Goal: Task Accomplishment & Management: Manage account settings

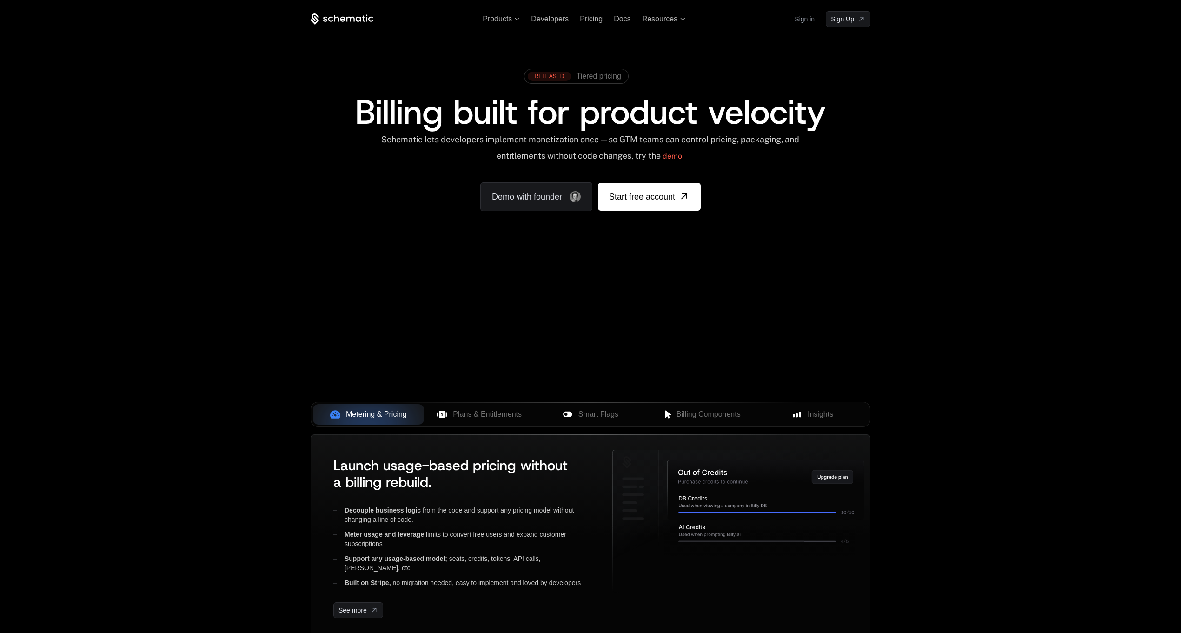
click at [808, 21] on link "Sign in" at bounding box center [805, 19] width 20 height 15
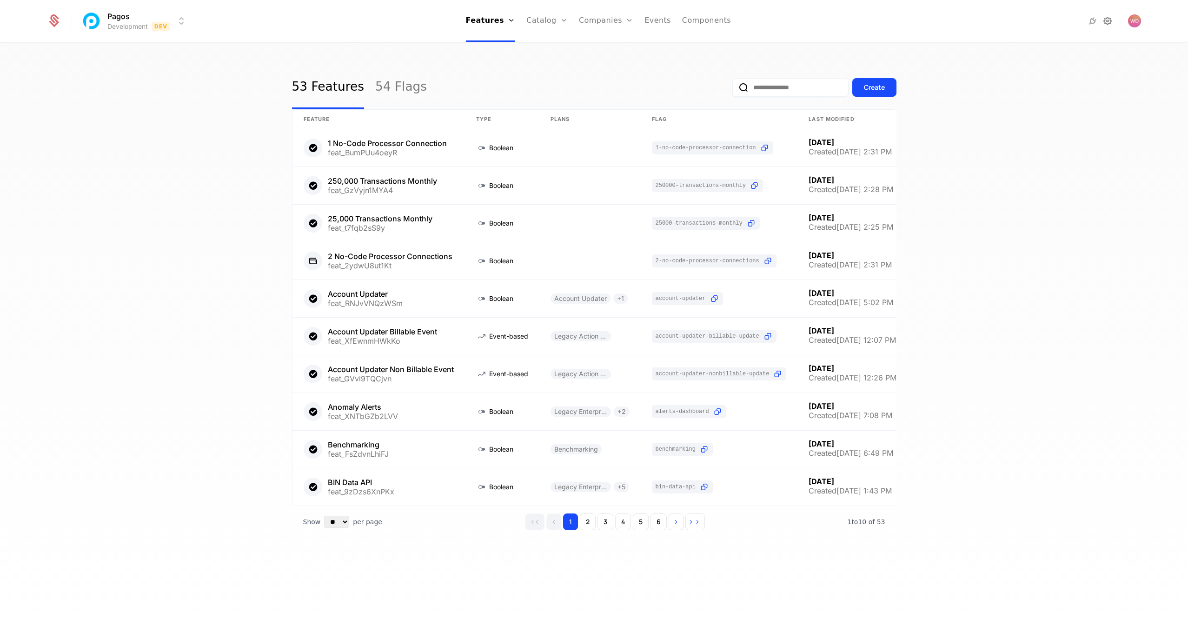
click at [1108, 19] on icon at bounding box center [1107, 20] width 11 height 11
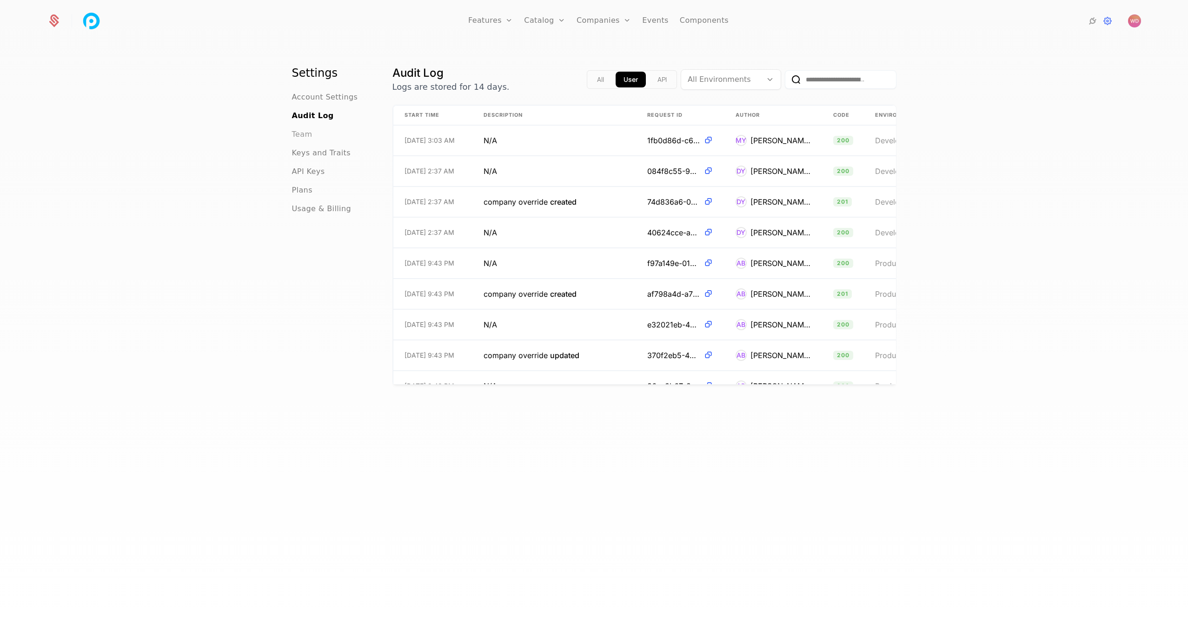
click at [297, 131] on span "Team" at bounding box center [302, 134] width 20 height 11
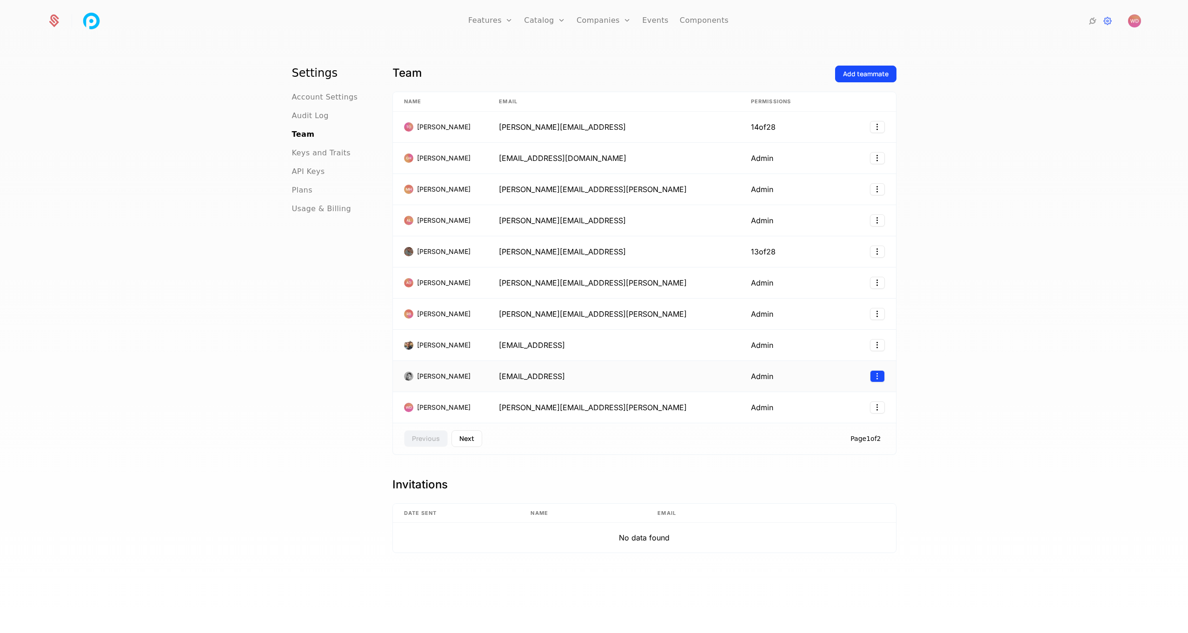
click at [874, 375] on html "Features Features Flags Catalog Plans Add Ons Configuration Companies Companies…" at bounding box center [594, 316] width 1188 height 633
click at [835, 421] on div "Remove" at bounding box center [819, 420] width 41 height 13
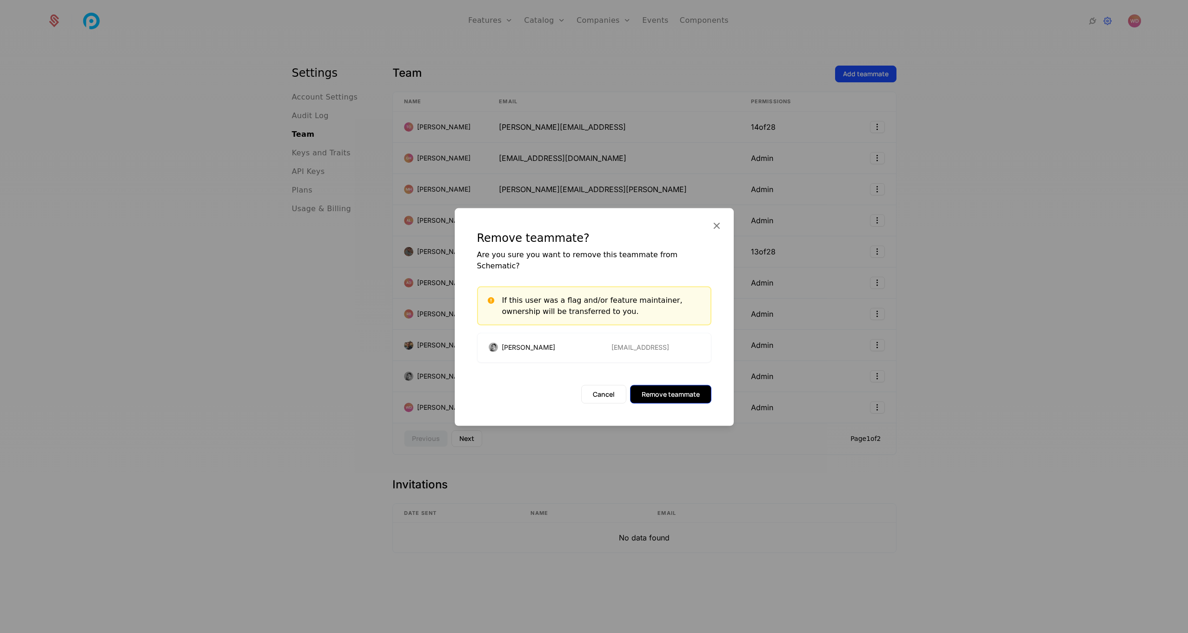
click at [697, 390] on button "Remove teammate" at bounding box center [670, 393] width 81 height 19
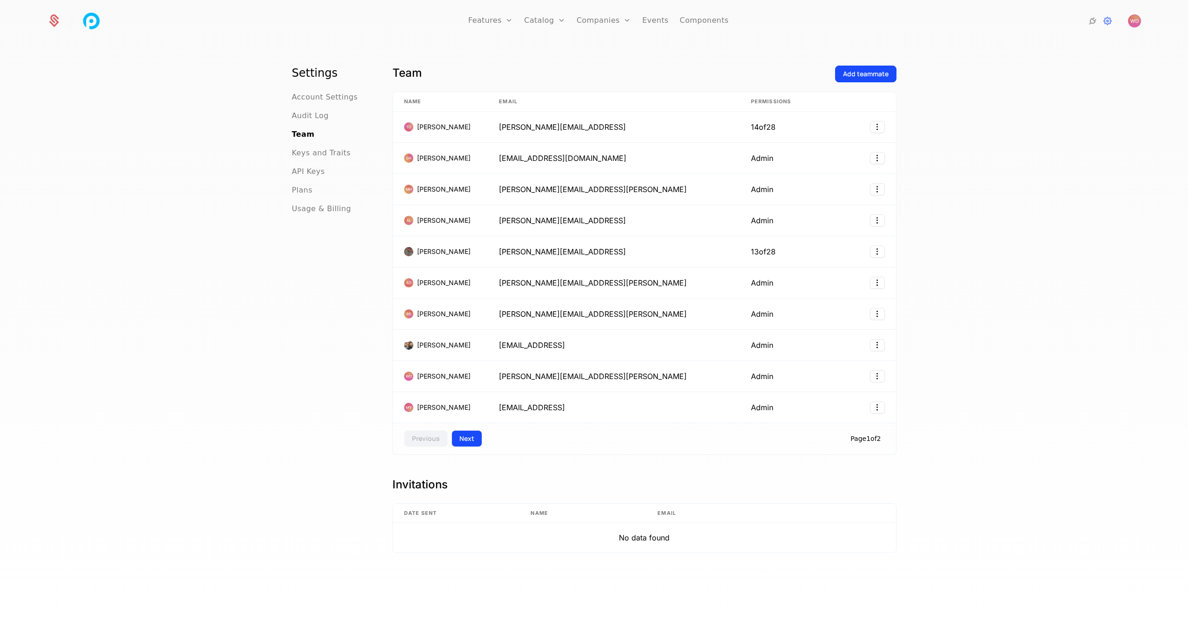
click at [471, 443] on button "Next" at bounding box center [466, 438] width 31 height 17
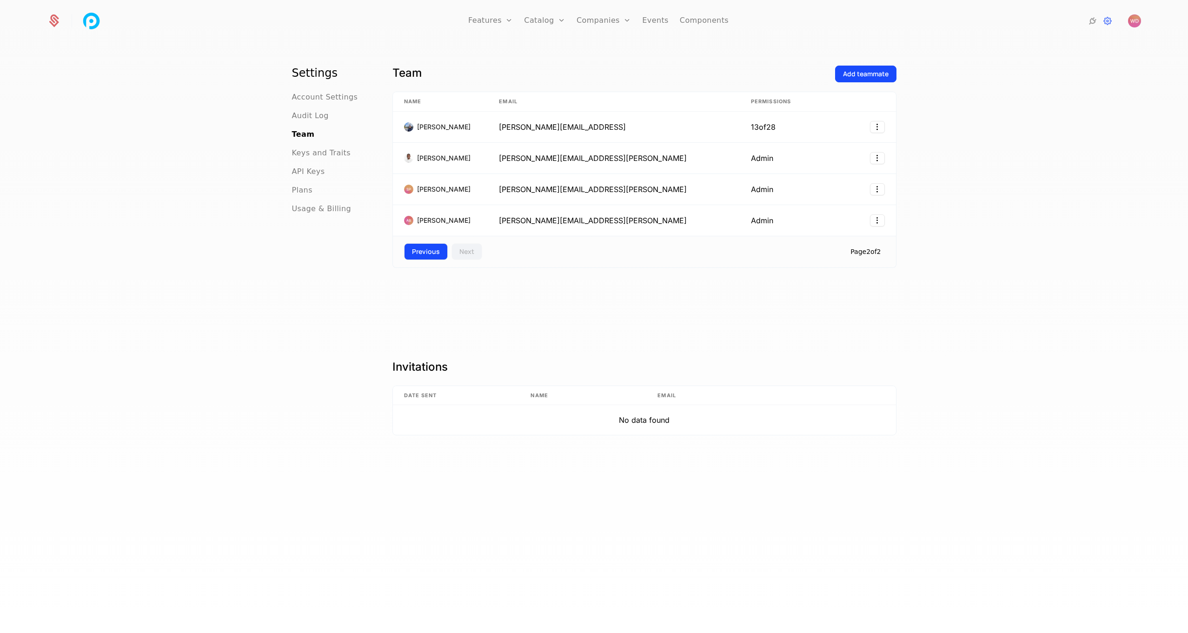
click at [424, 254] on button "Previous" at bounding box center [426, 251] width 44 height 17
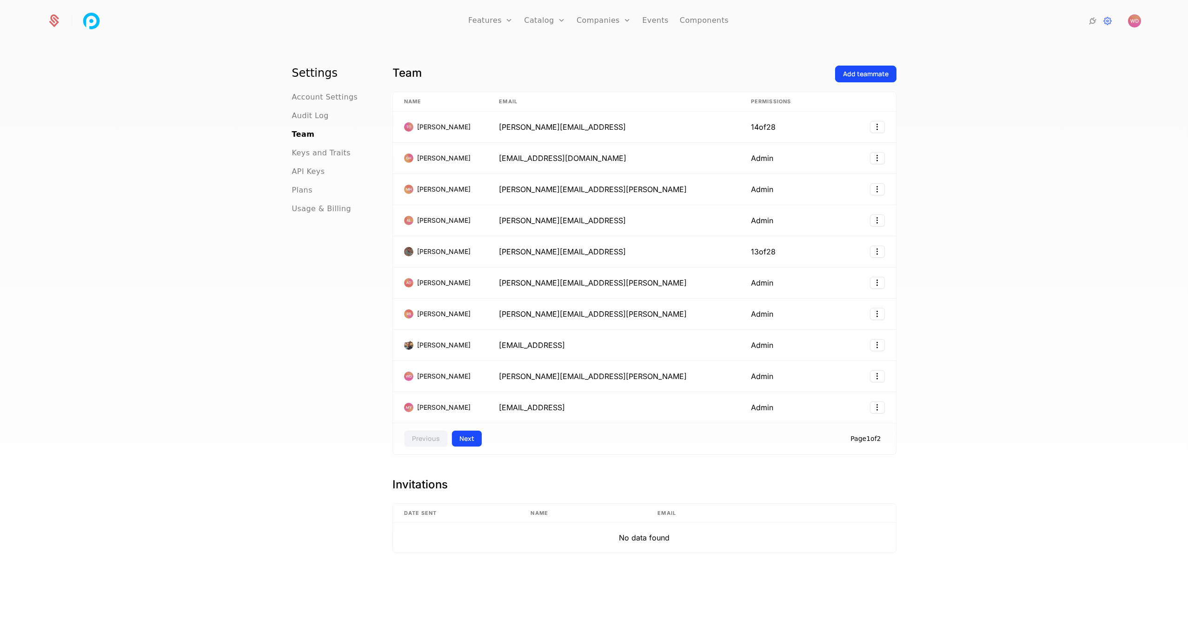
click at [472, 439] on button "Next" at bounding box center [466, 438] width 31 height 17
